Goal: Information Seeking & Learning: Learn about a topic

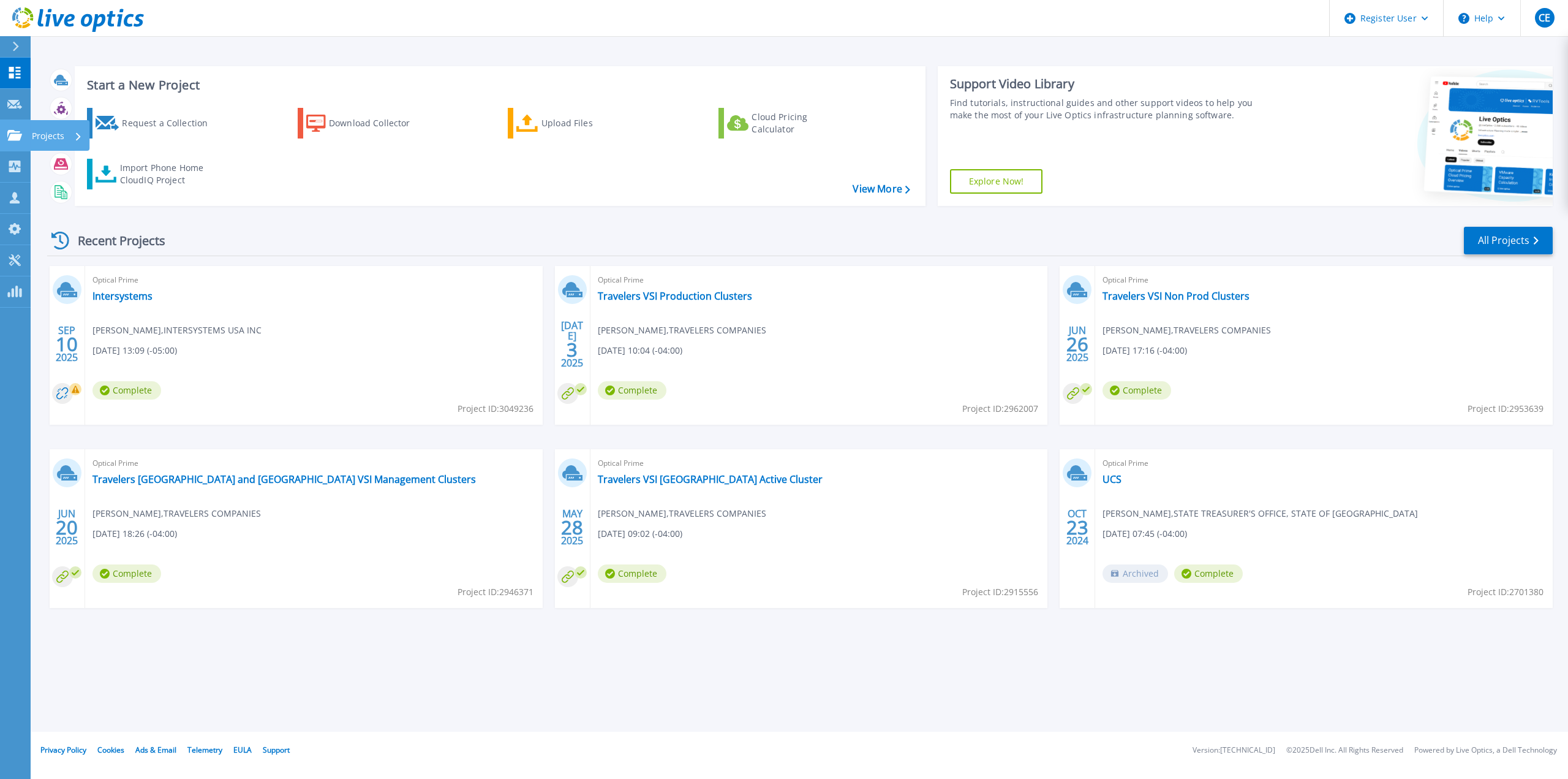
click at [17, 135] on icon at bounding box center [15, 135] width 15 height 10
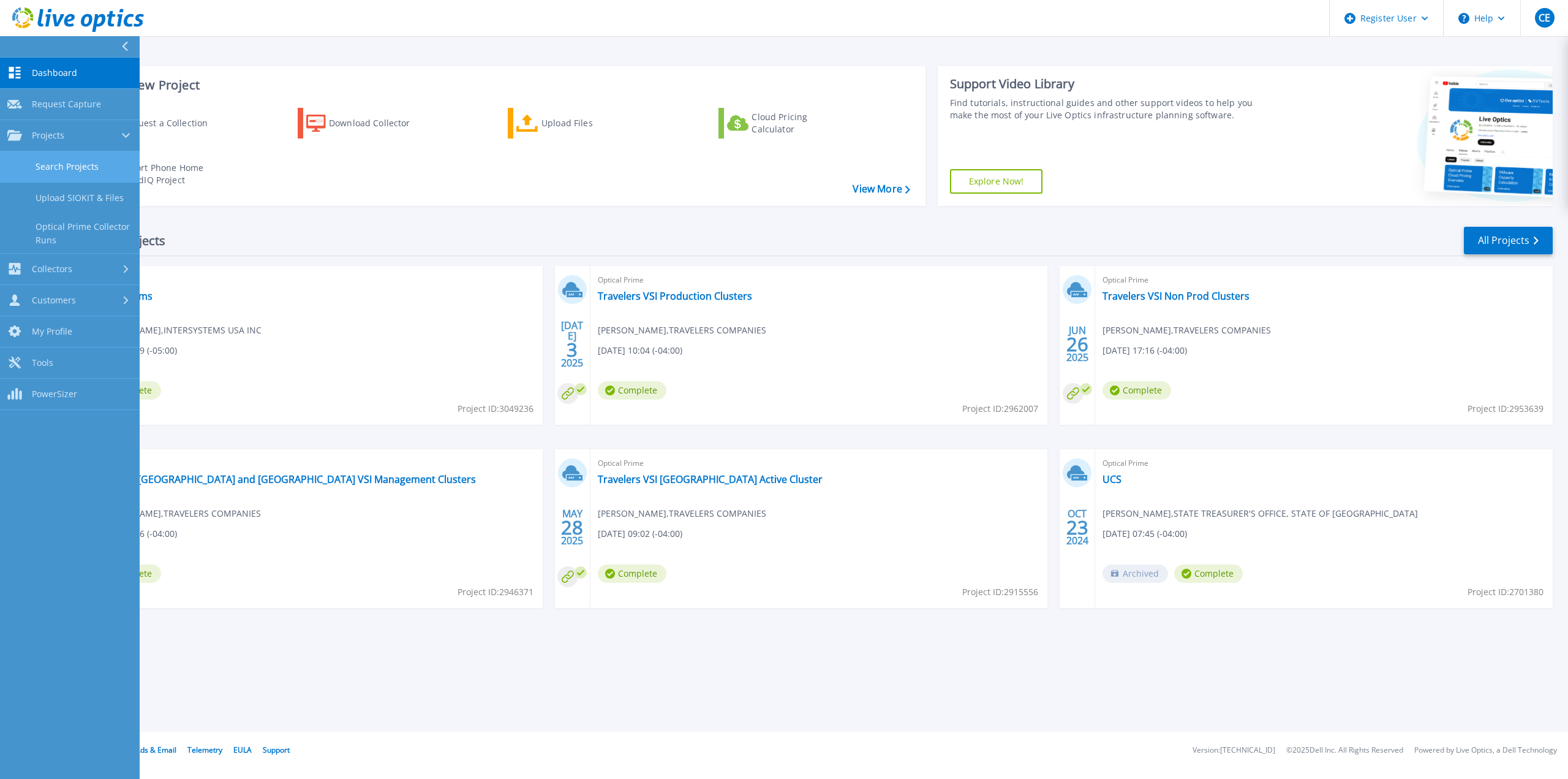
click at [100, 164] on link "Search Projects" at bounding box center [69, 167] width 140 height 31
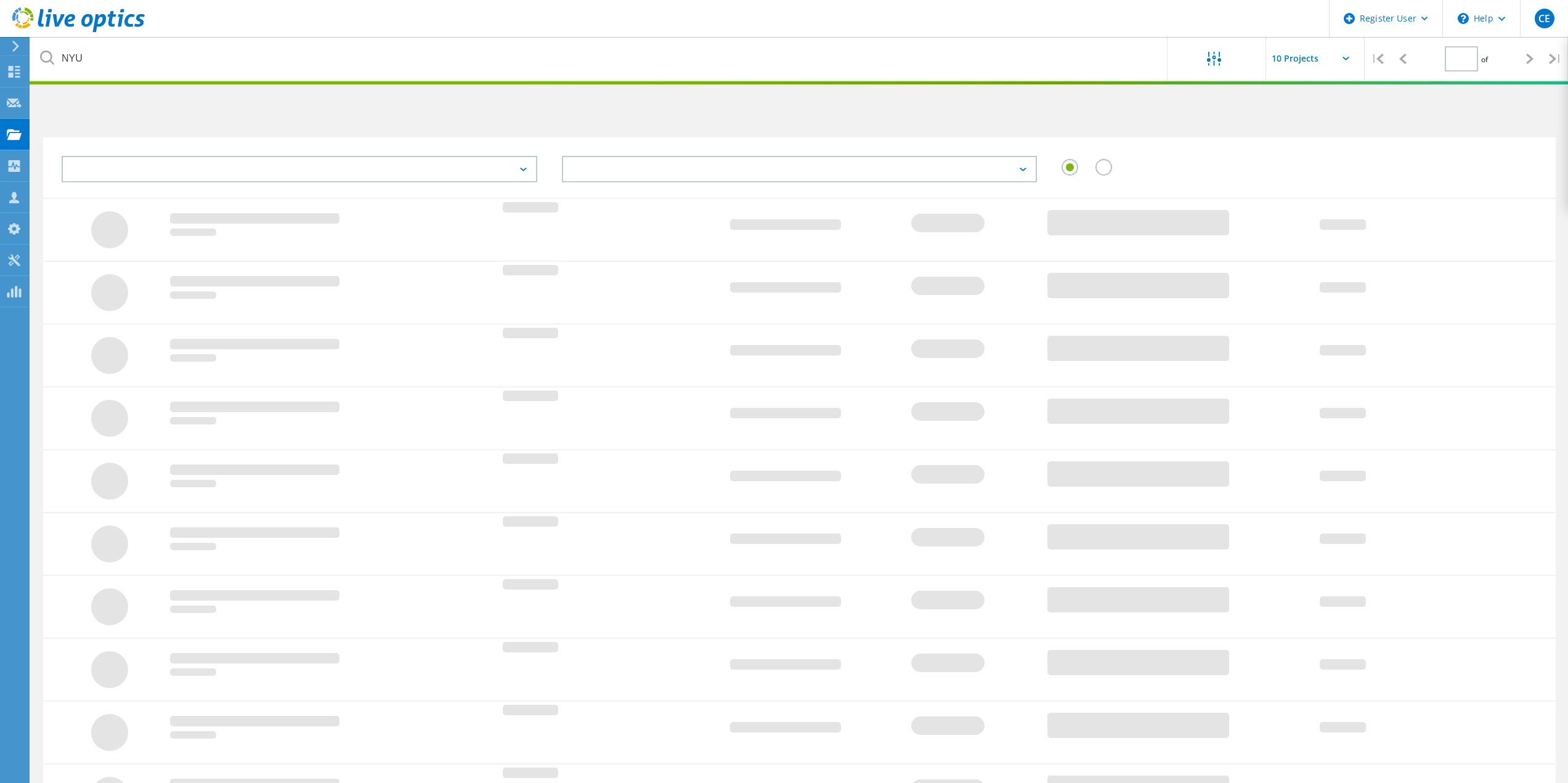
type input "1"
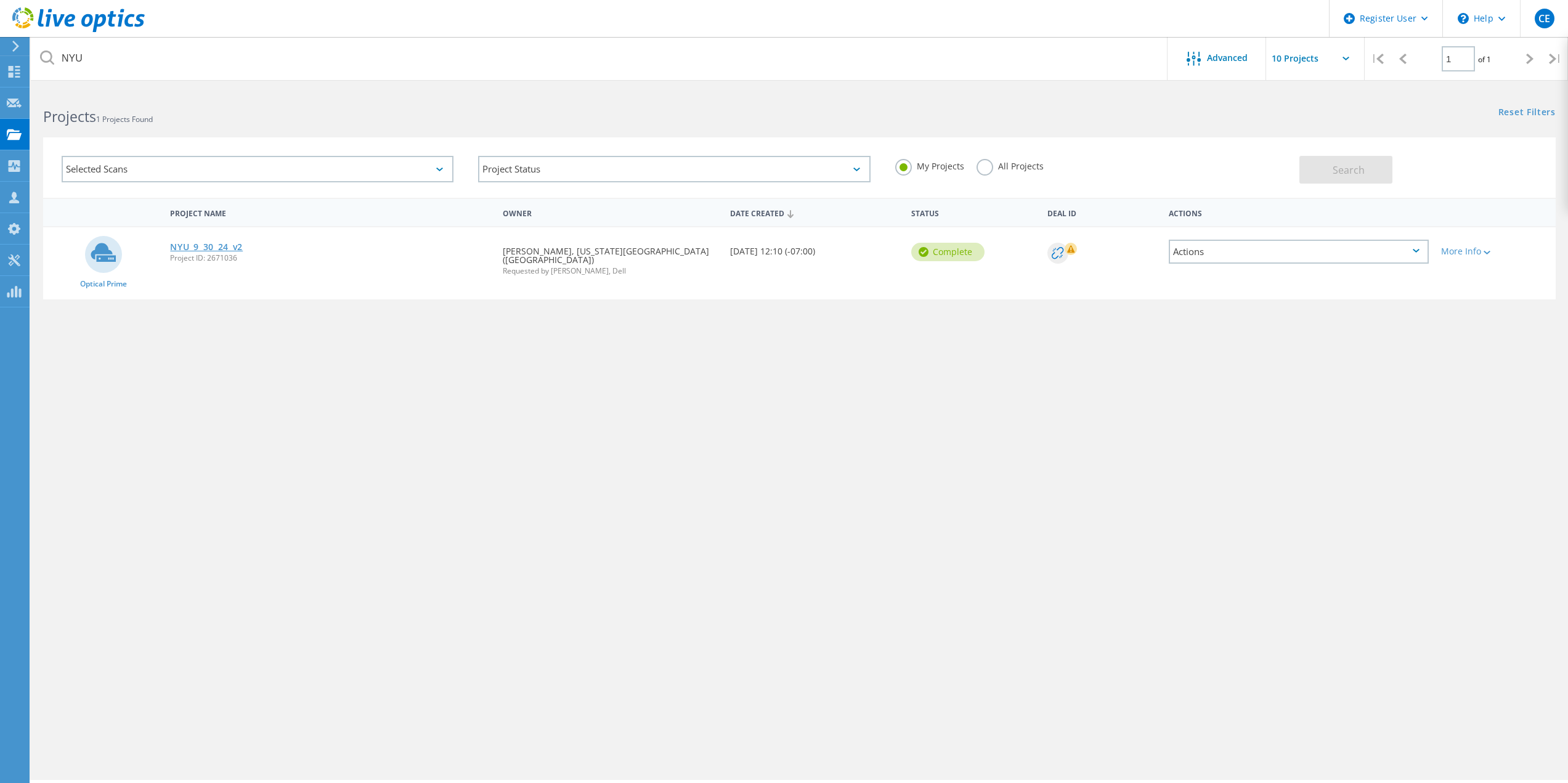
click at [230, 251] on link "NYU_9_30_24_v2" at bounding box center [207, 247] width 73 height 9
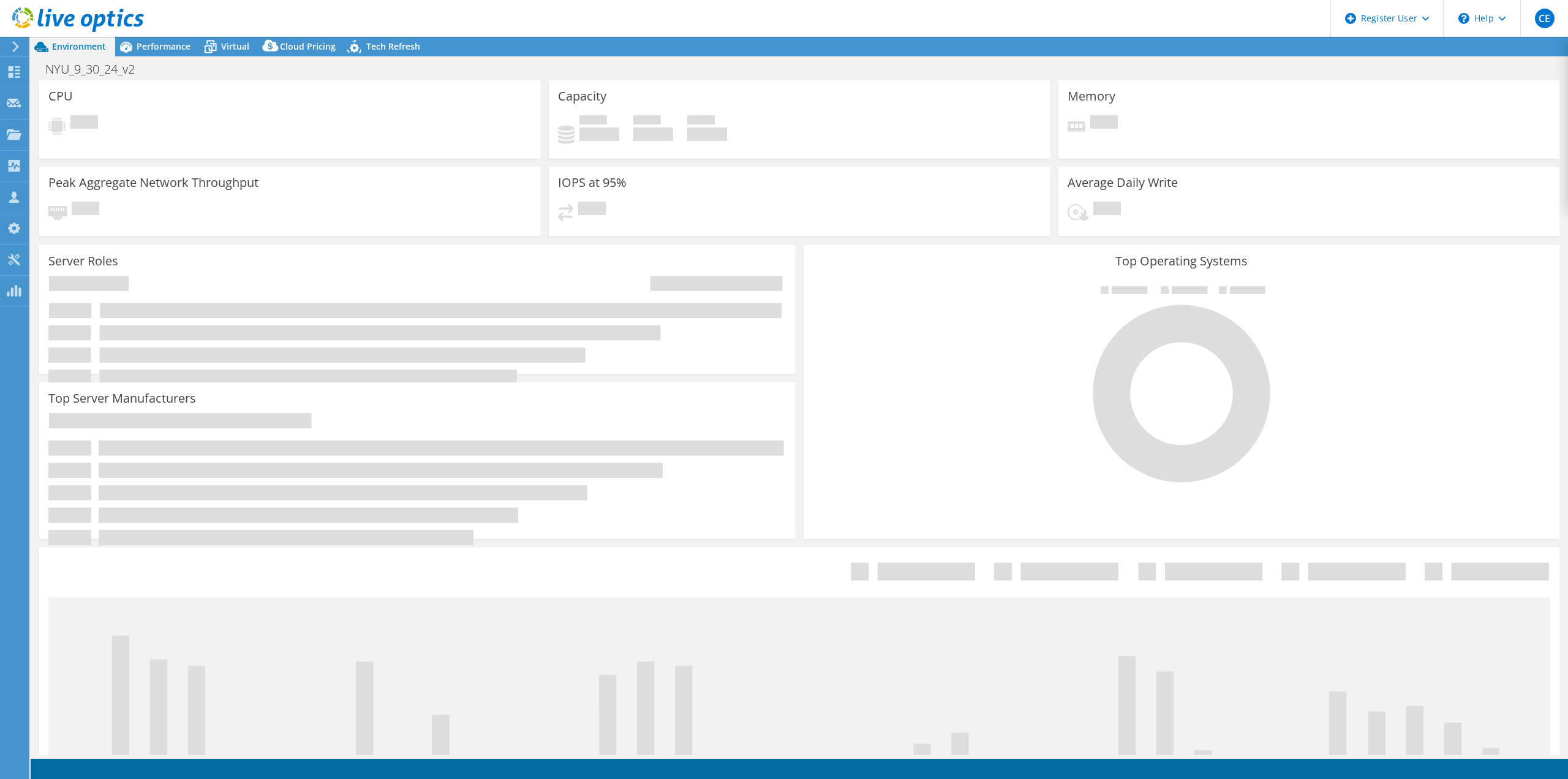
select select "USD"
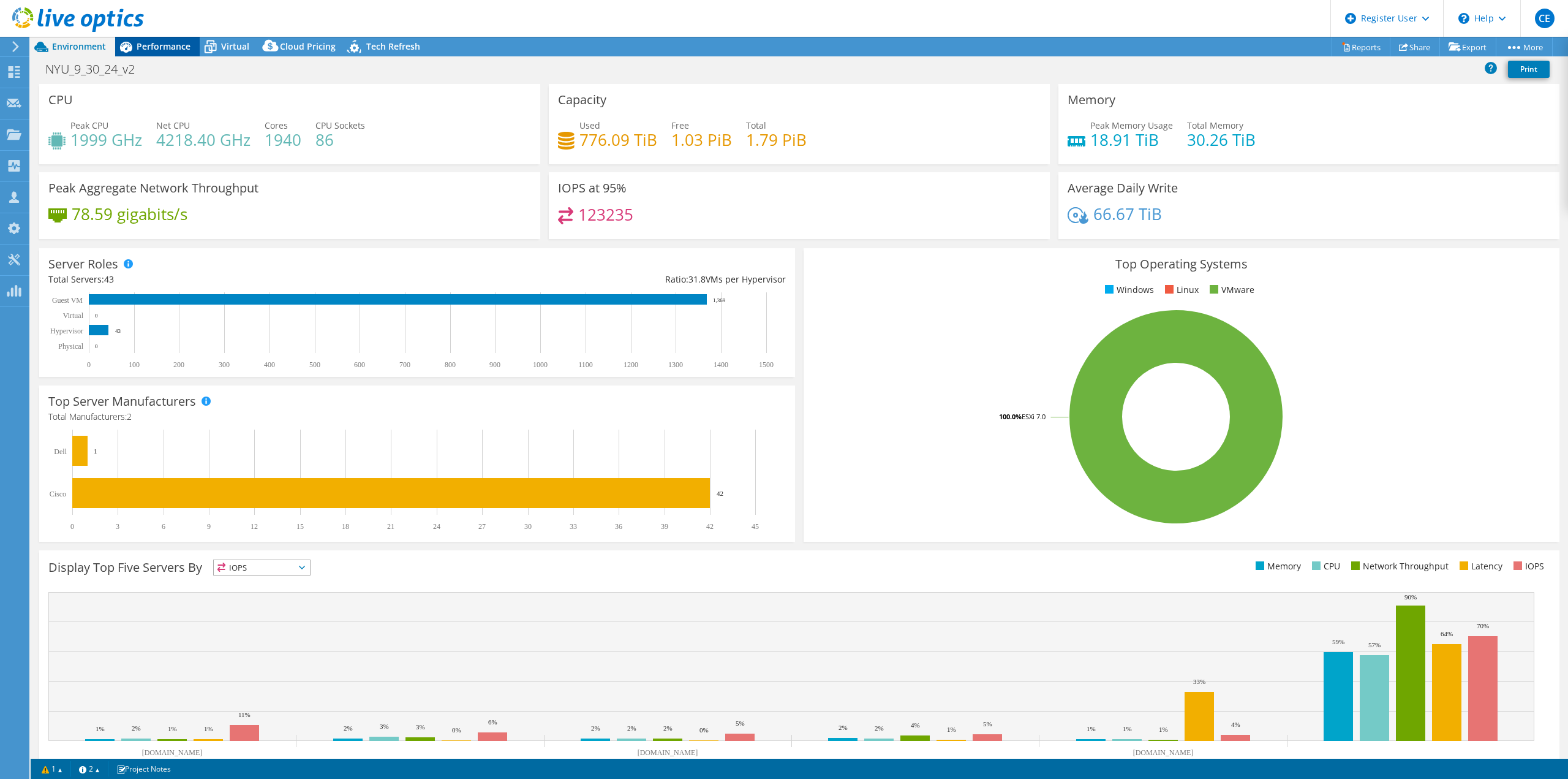
click at [175, 45] on span "Performance" at bounding box center [163, 47] width 54 height 12
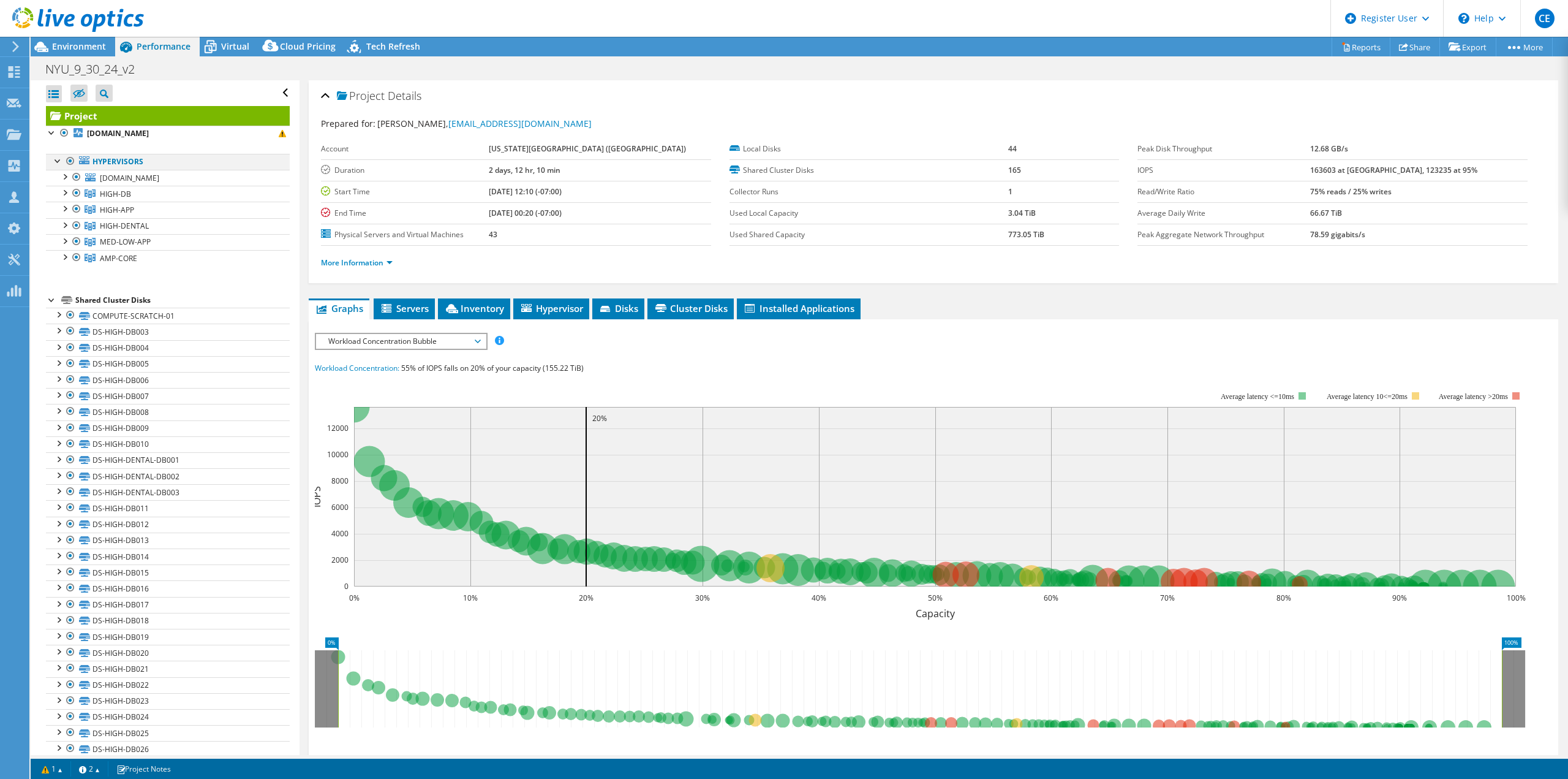
click at [71, 160] on div at bounding box center [70, 161] width 13 height 15
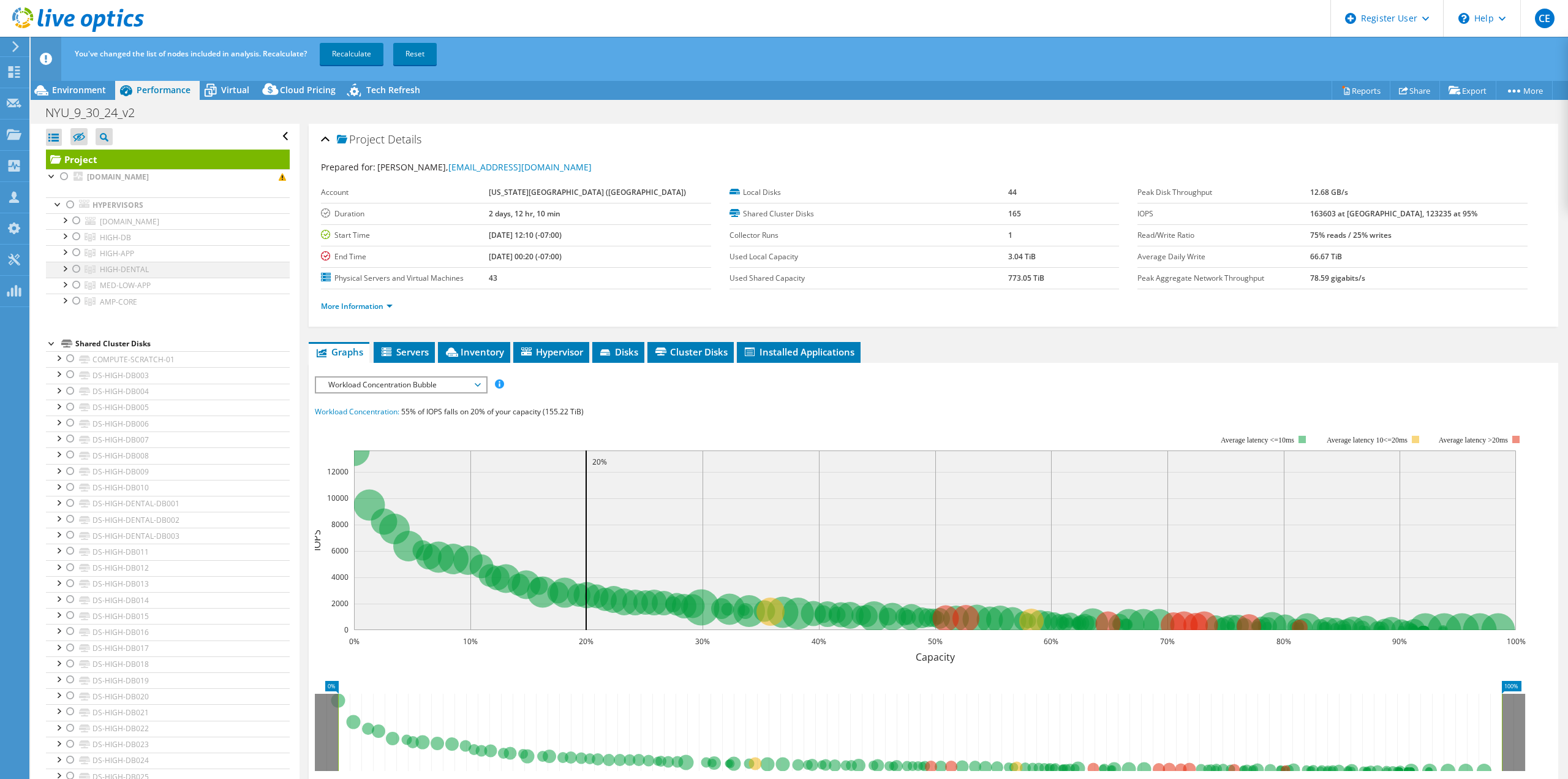
click at [75, 269] on div at bounding box center [76, 269] width 13 height 15
click at [362, 50] on link "Recalculate" at bounding box center [352, 54] width 64 height 22
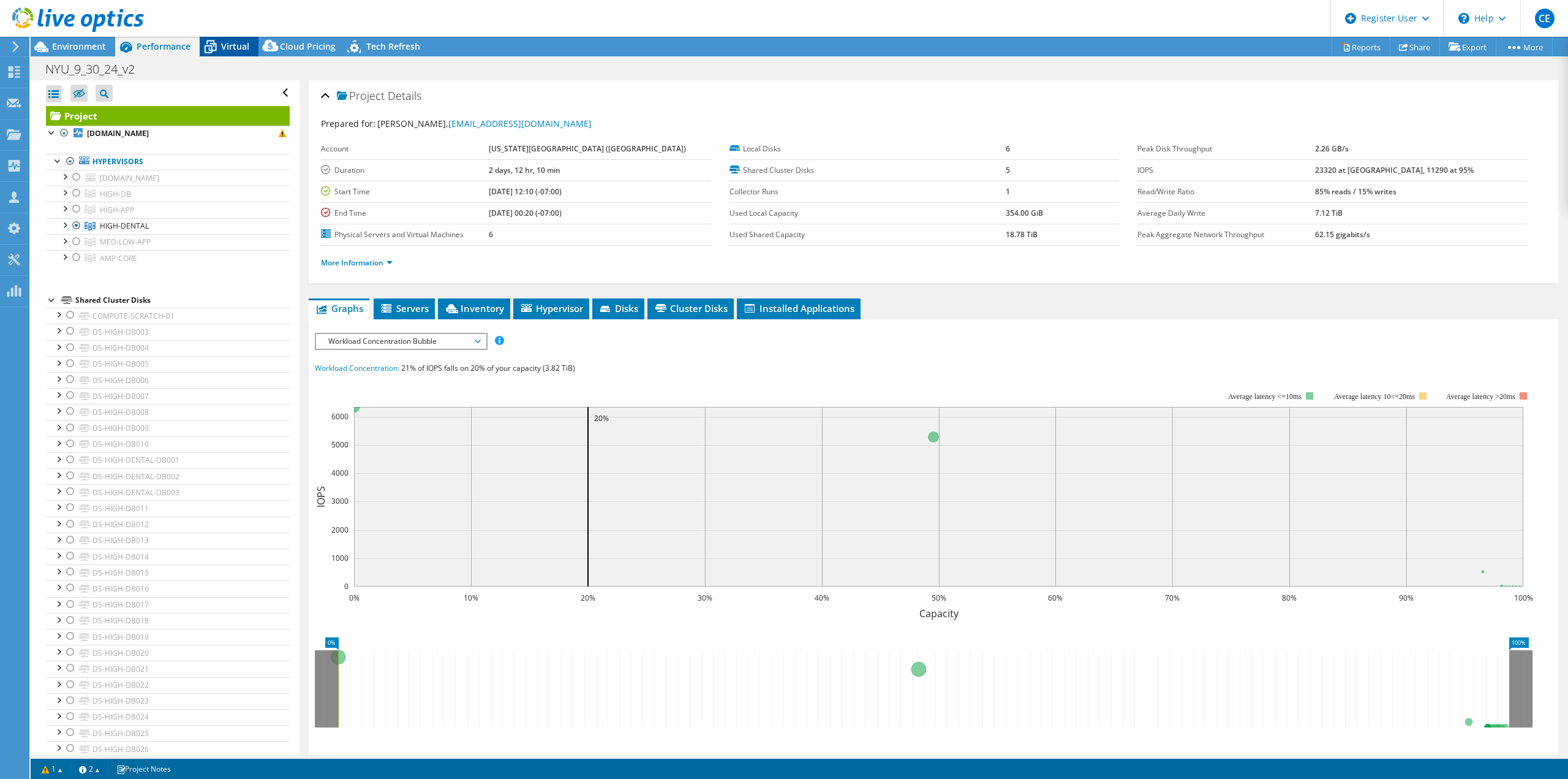
click at [220, 42] on icon at bounding box center [210, 47] width 21 height 21
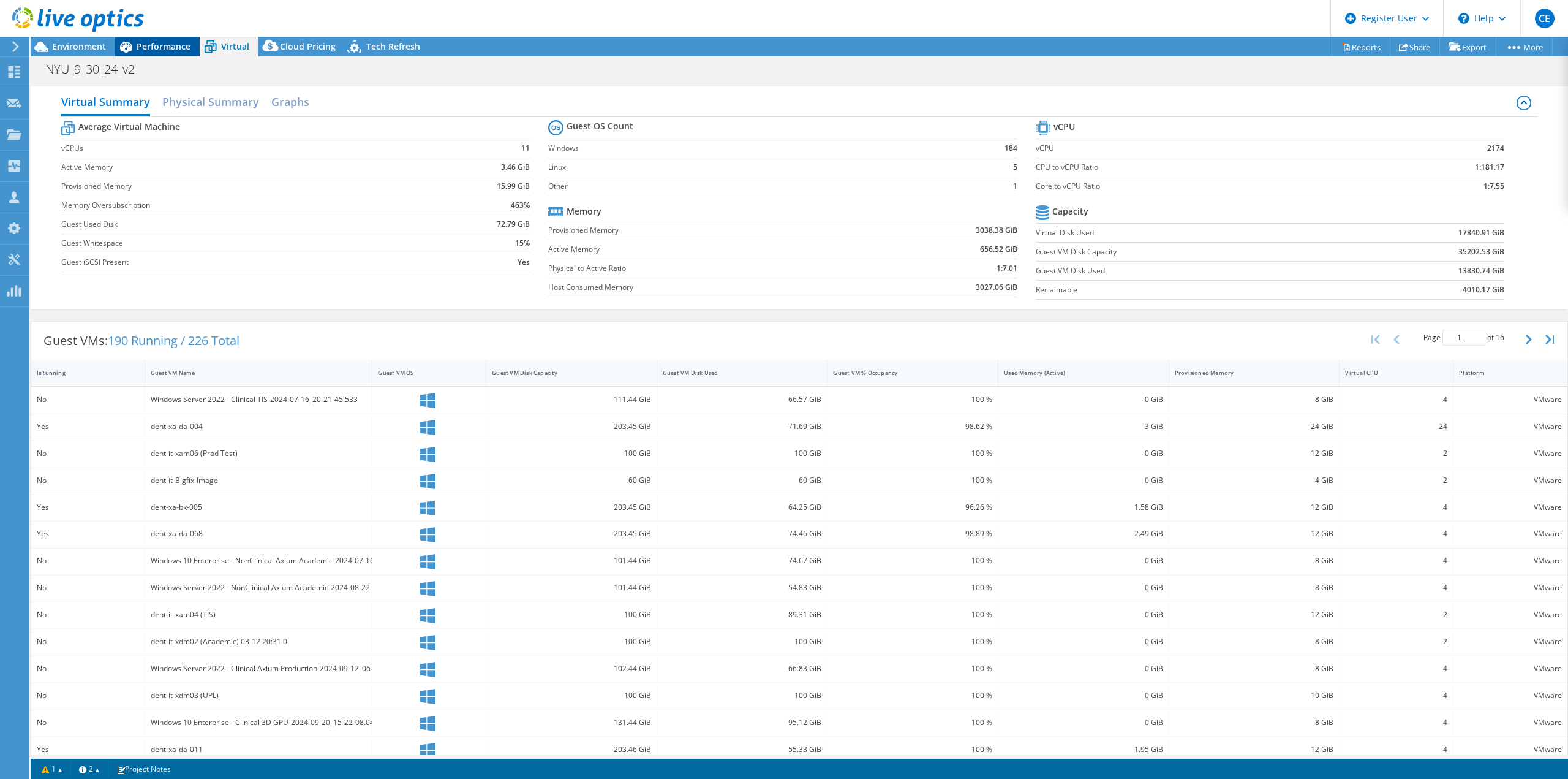
click at [180, 52] on div "Performance" at bounding box center [157, 47] width 84 height 20
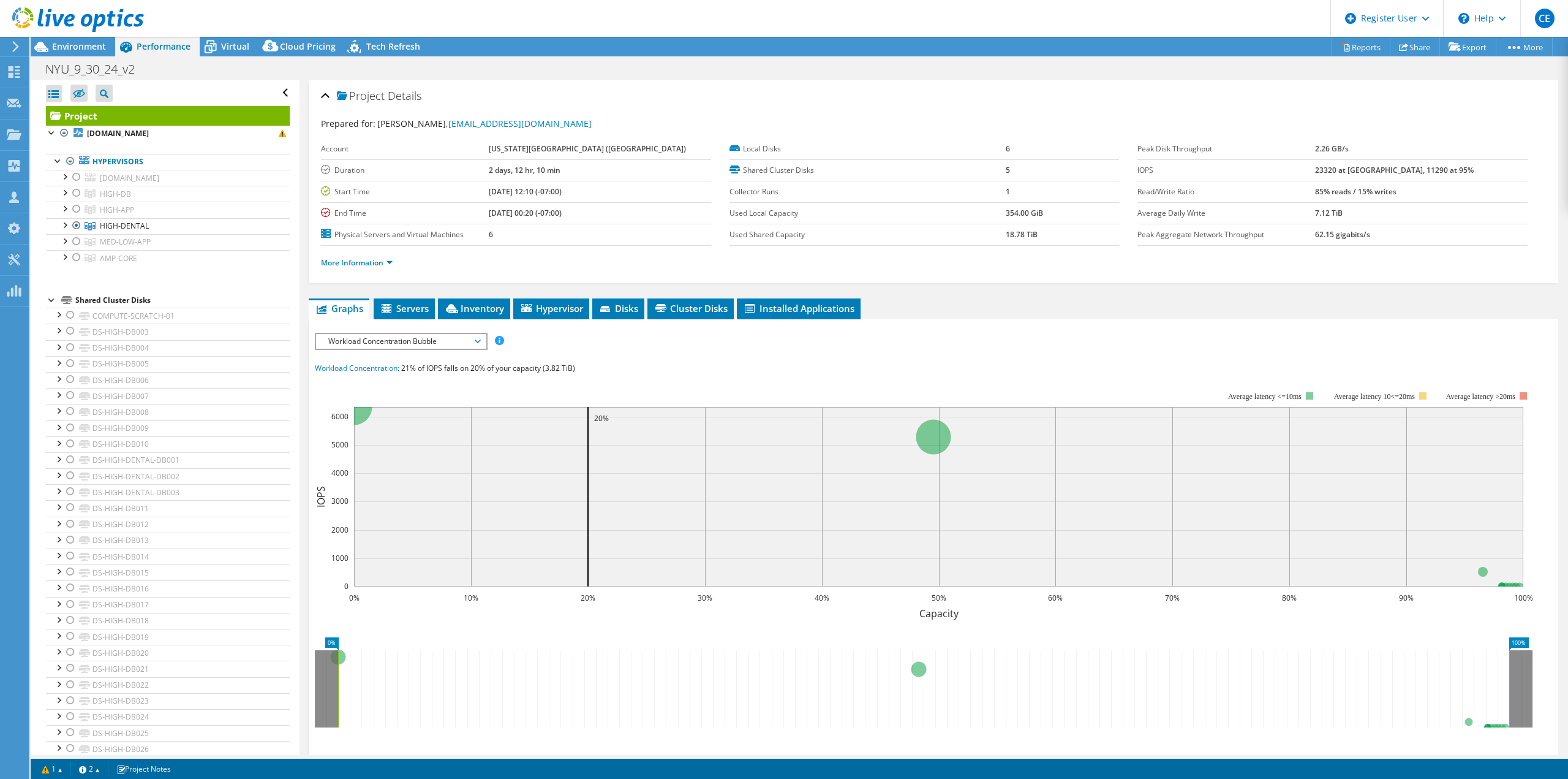
click at [389, 344] on span "Workload Concentration Bubble" at bounding box center [400, 341] width 157 height 15
click at [410, 428] on li "CPU Percentage" at bounding box center [401, 429] width 170 height 15
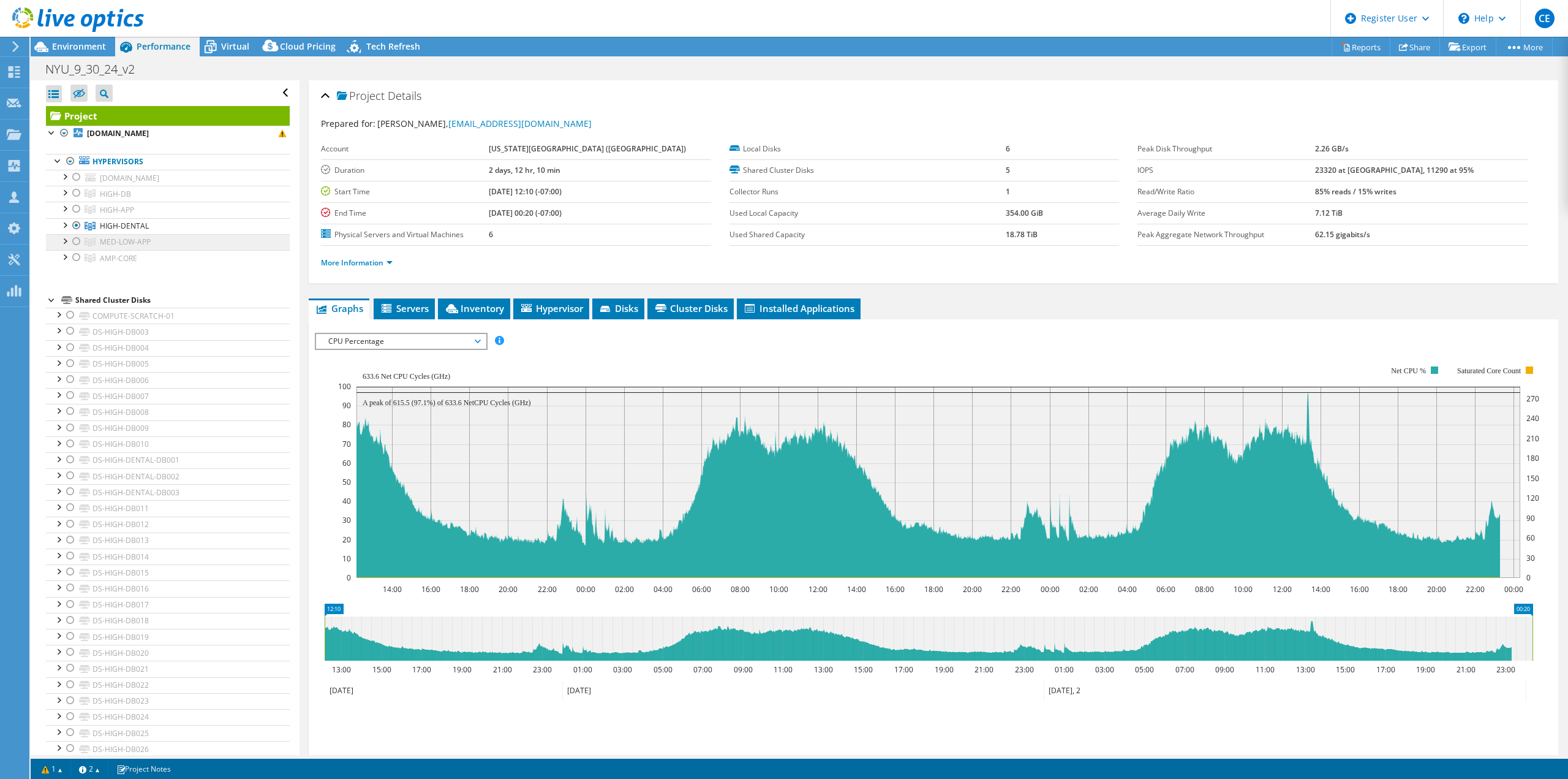
drag, startPoint x: 76, startPoint y: 239, endPoint x: 96, endPoint y: 245, distance: 20.9
click at [76, 239] on div at bounding box center [76, 242] width 13 height 15
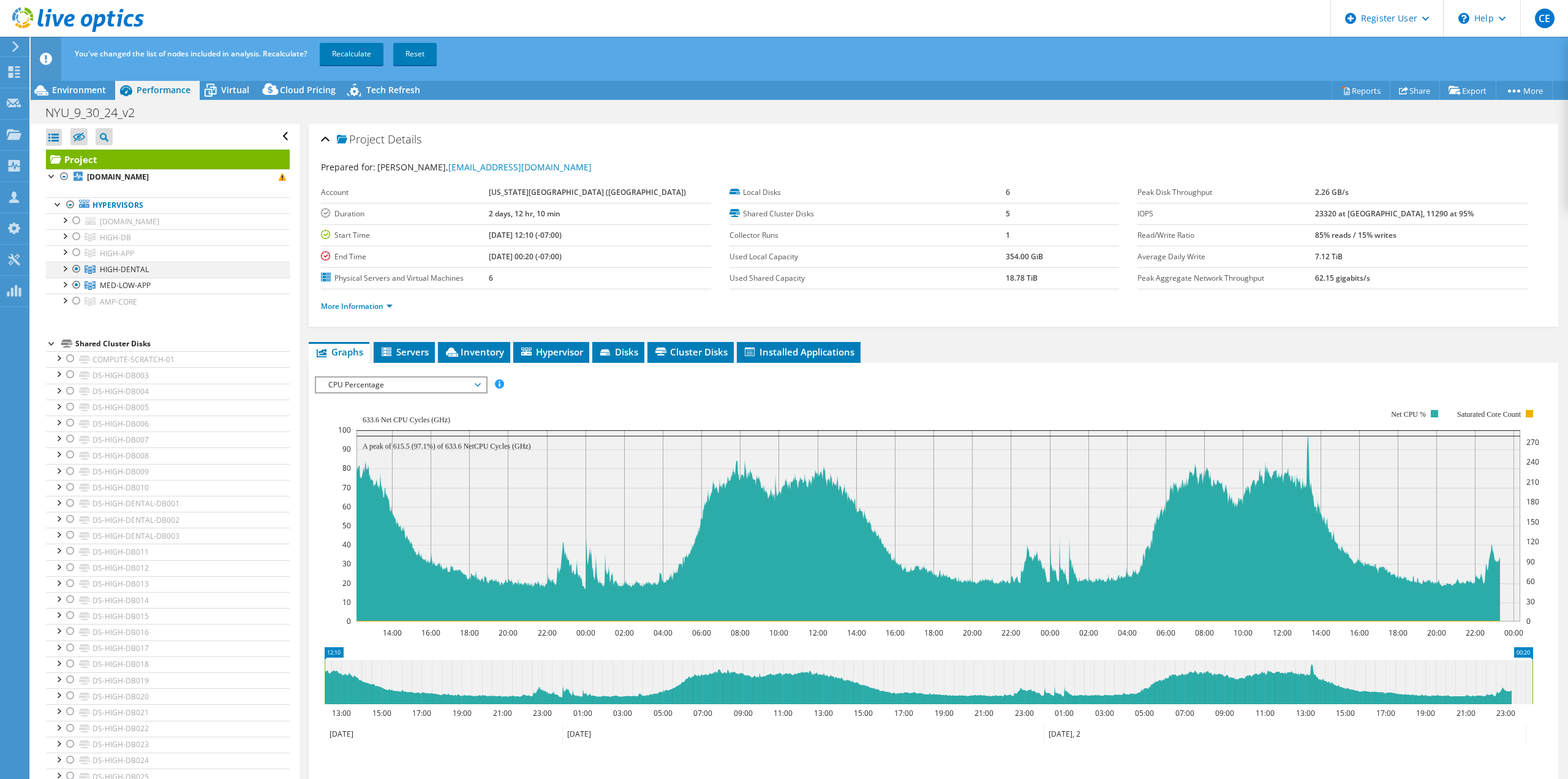
click at [76, 269] on div at bounding box center [76, 269] width 13 height 15
click at [365, 53] on link "Recalculate" at bounding box center [352, 54] width 64 height 22
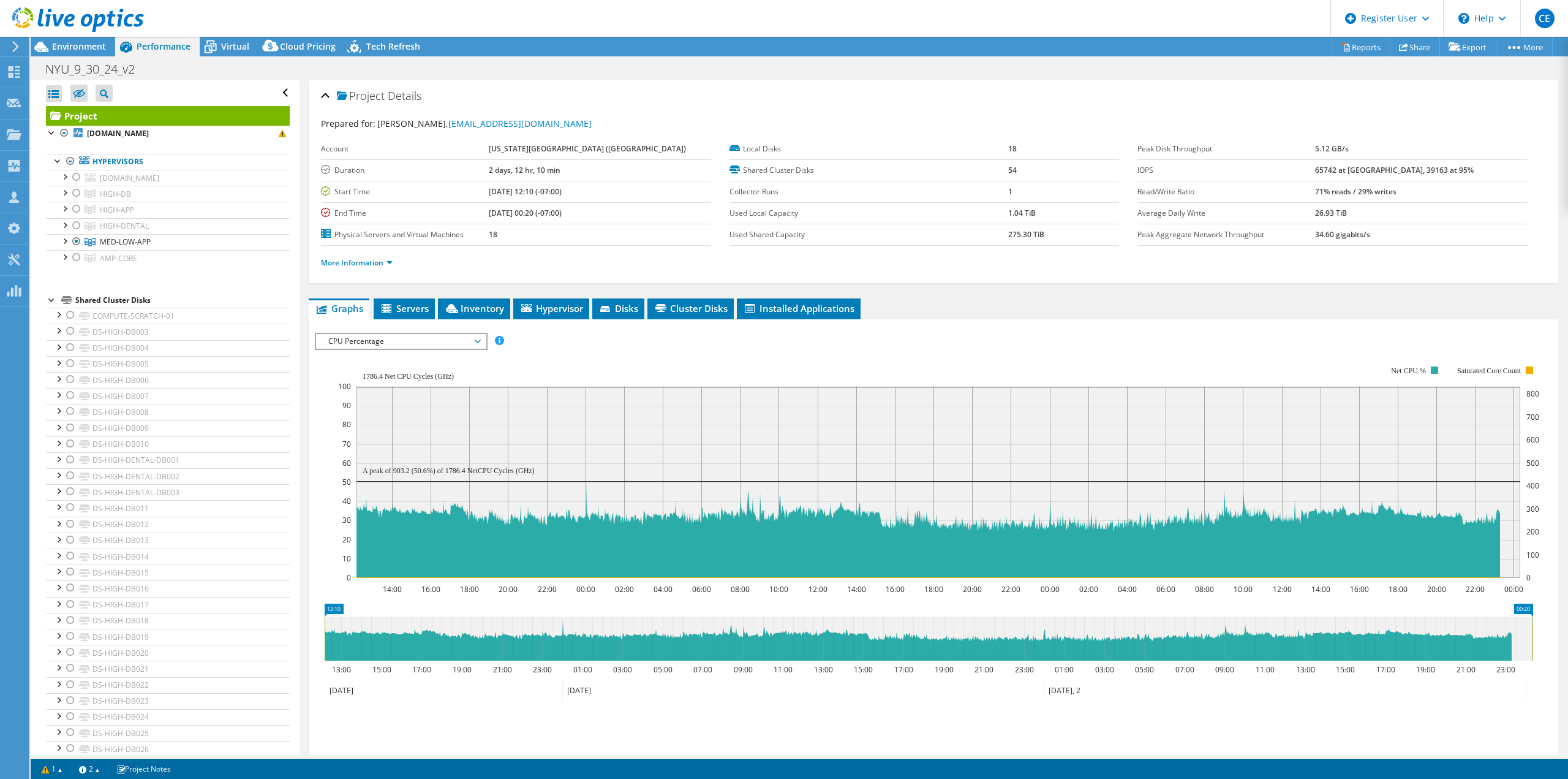
click at [234, 36] on header "CE Dell User [PERSON_NAME] [PERSON_NAME][EMAIL_ADDRESS][DOMAIN_NAME] Dell My Pr…" at bounding box center [784, 18] width 1568 height 37
click at [228, 49] on span "Virtual" at bounding box center [235, 47] width 28 height 12
